Goal: Check status: Check status

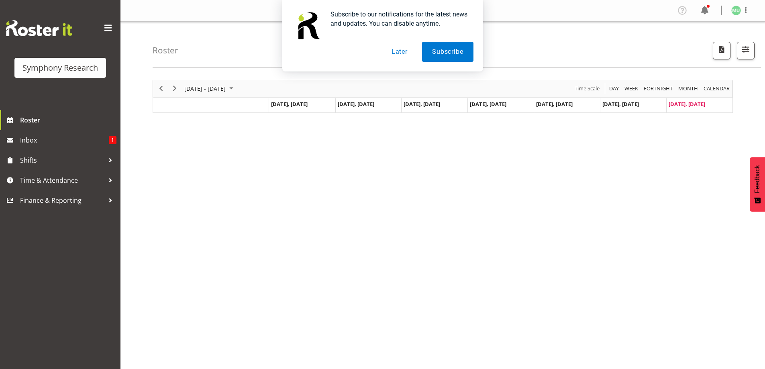
click at [396, 56] on button "Later" at bounding box center [399, 52] width 36 height 20
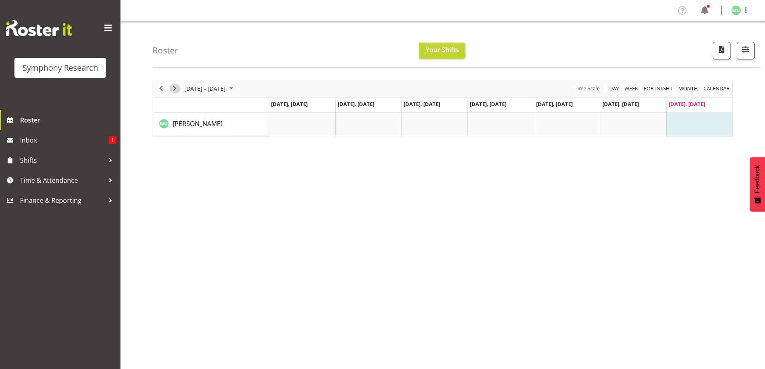
click at [171, 86] on span "Next" at bounding box center [175, 89] width 10 height 10
click at [175, 90] on span "Next" at bounding box center [175, 89] width 10 height 10
click at [171, 86] on span "Next" at bounding box center [175, 89] width 10 height 10
click at [159, 89] on span "Previous" at bounding box center [161, 89] width 10 height 10
